Goal: Find specific page/section: Find specific page/section

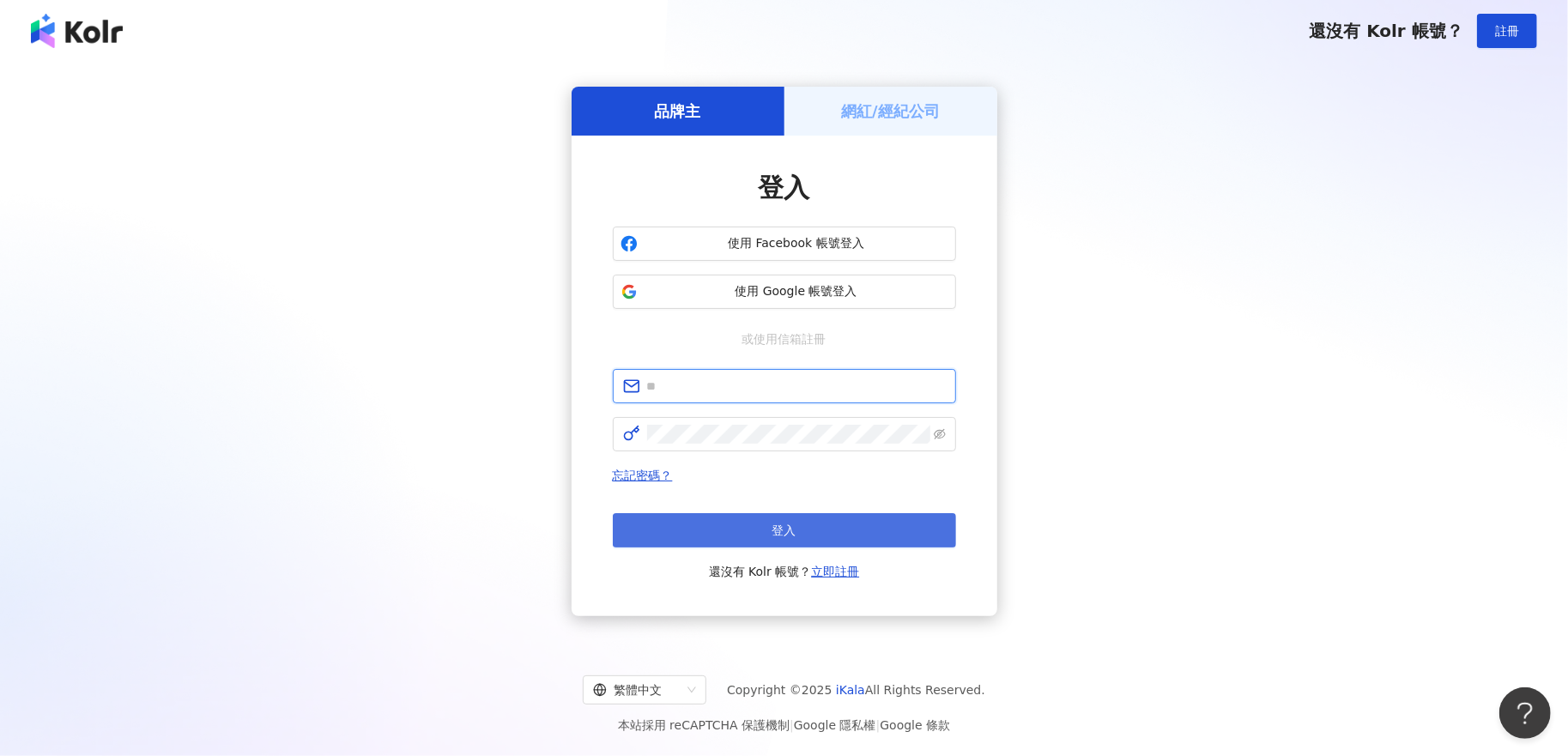
type input "**********"
click at [788, 525] on span "登入" at bounding box center [784, 531] width 24 height 14
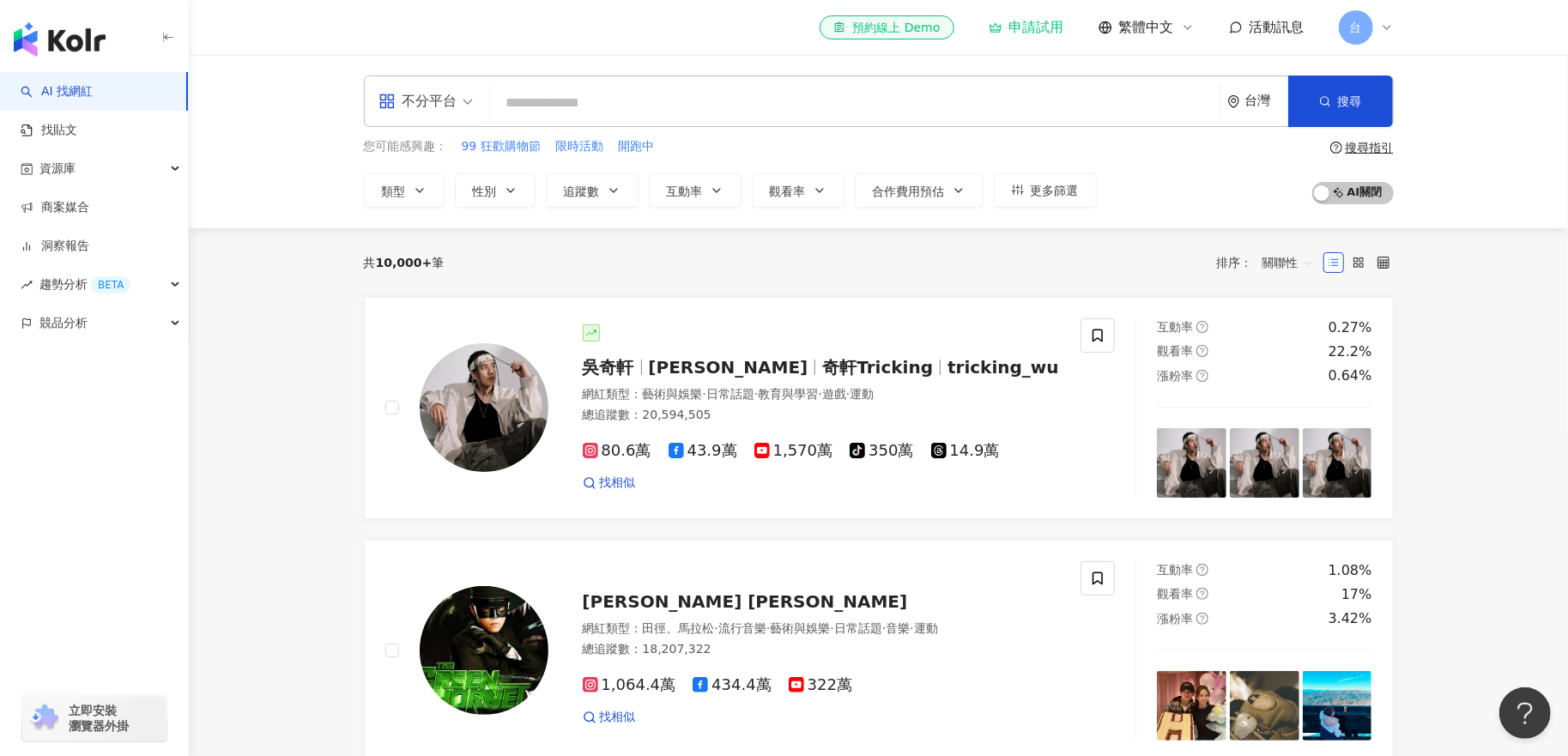
click at [1262, 26] on span "活動訊息" at bounding box center [1277, 26] width 55 height 16
click at [1230, 27] on icon at bounding box center [1237, 27] width 14 height 14
click at [110, 166] on div "資源庫" at bounding box center [94, 169] width 188 height 39
click at [133, 168] on div "資源庫" at bounding box center [94, 169] width 188 height 39
click at [127, 171] on div "資源庫" at bounding box center [94, 169] width 188 height 39
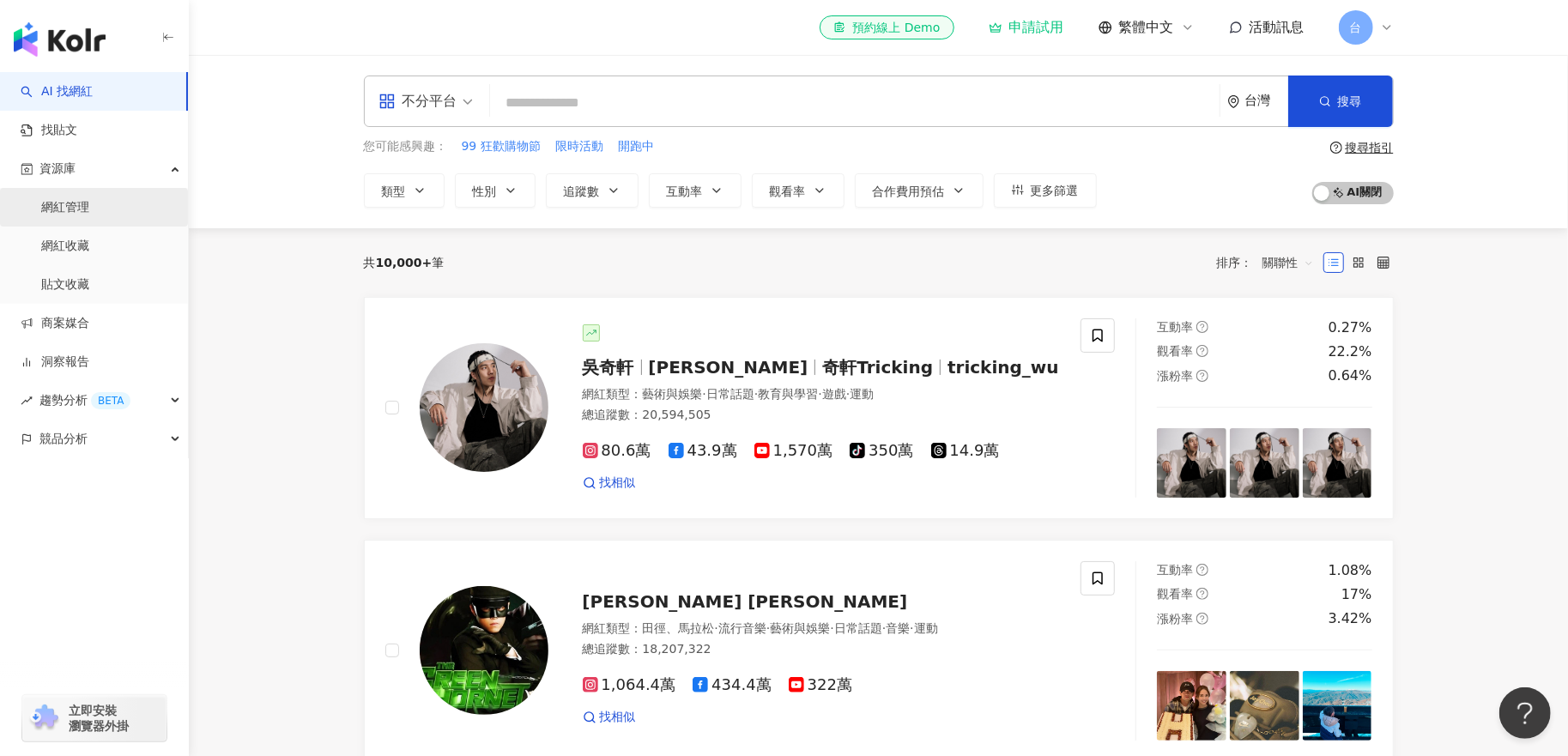
click at [89, 208] on link "網紅管理" at bounding box center [65, 207] width 48 height 17
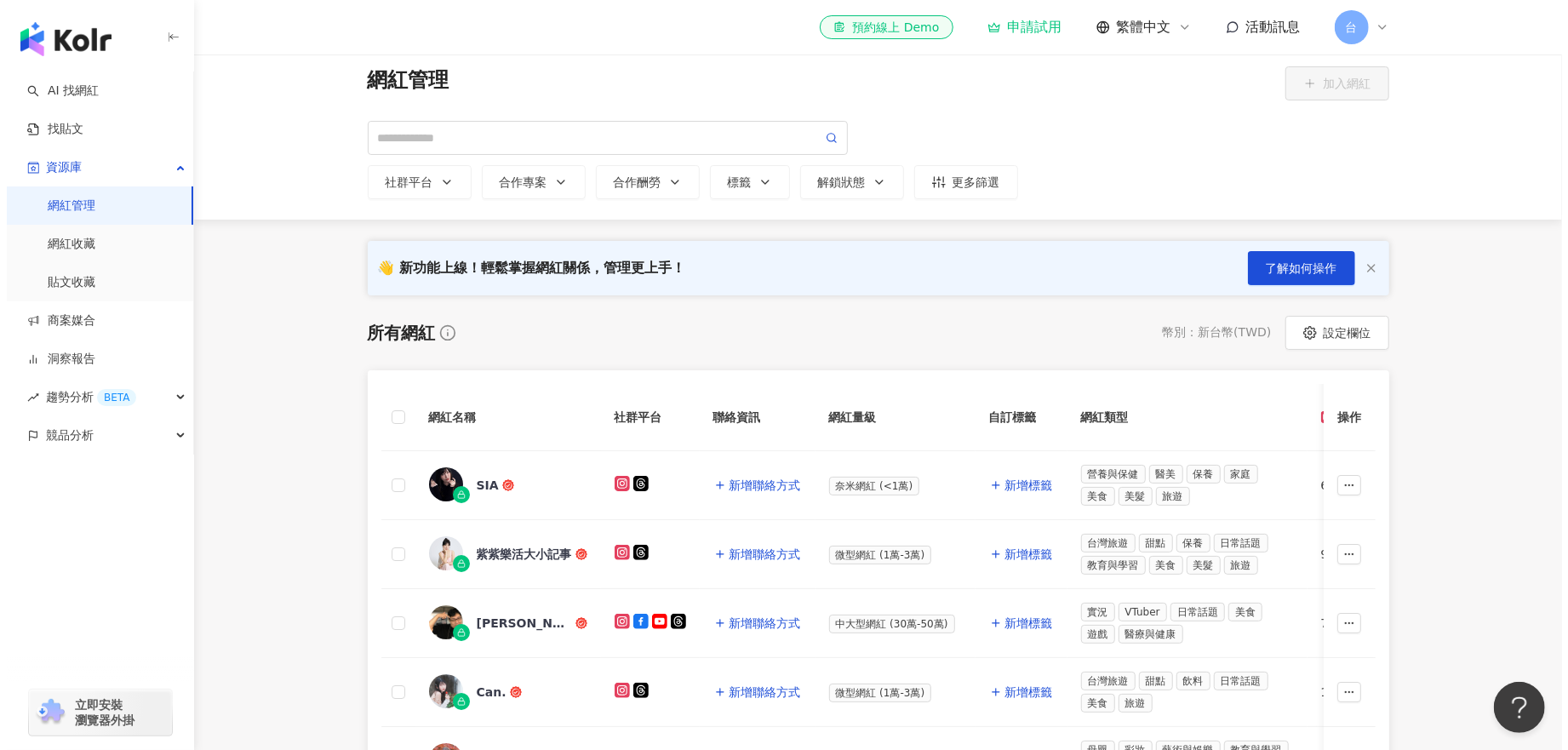
scroll to position [256, 0]
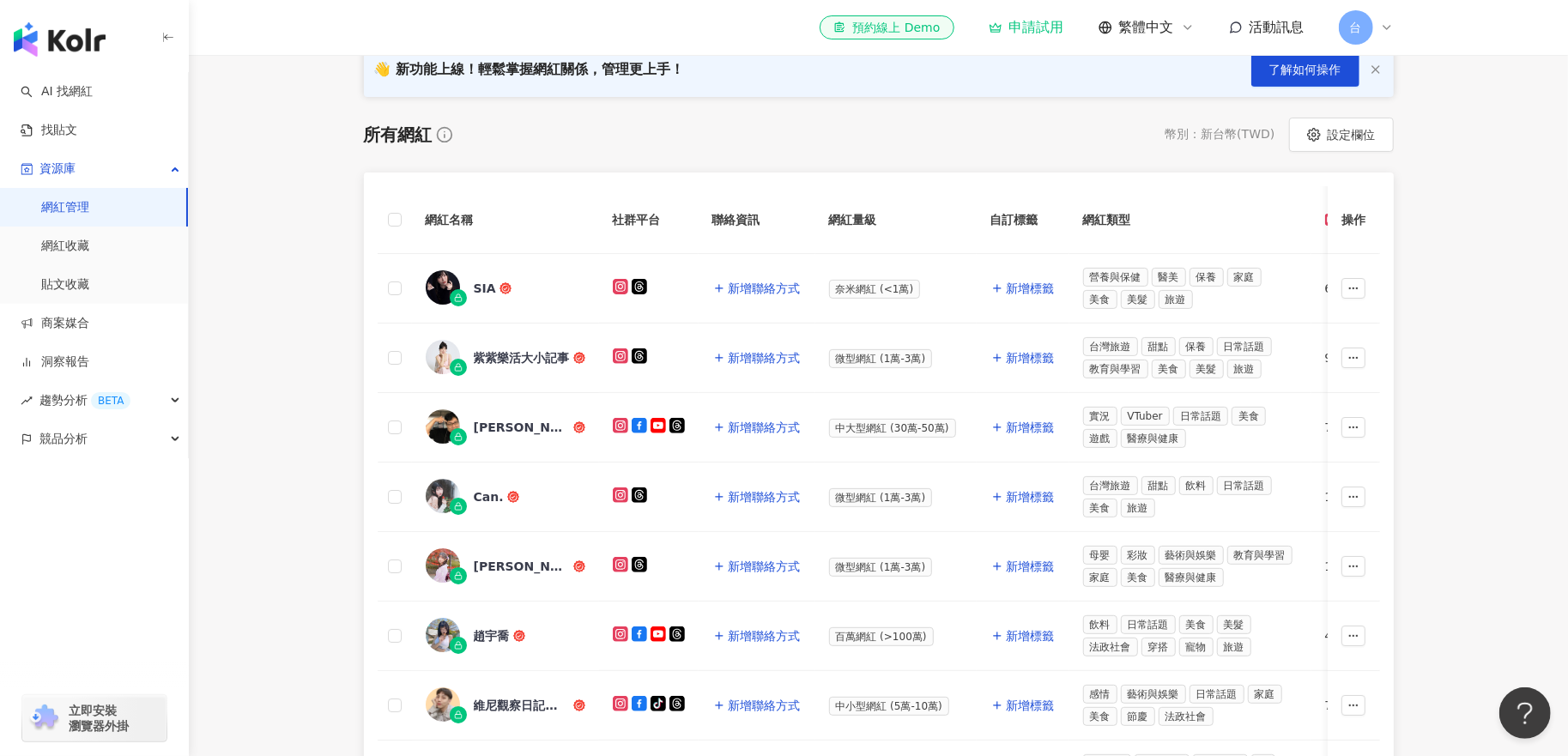
click at [779, 134] on div "所有網紅 幣別 ： 新台幣 ( TWD ) 設定欄位" at bounding box center [879, 134] width 1030 height 34
click at [617, 421] on icon at bounding box center [621, 426] width 9 height 9
